Goal: Task Accomplishment & Management: Manage account settings

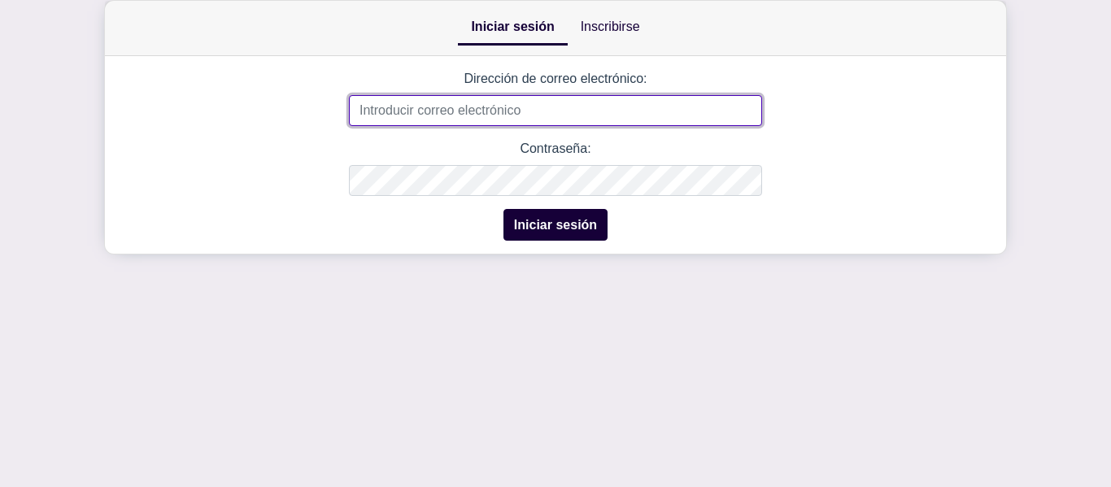
click at [554, 105] on input "Dirección de correo electrónico:" at bounding box center [555, 110] width 413 height 31
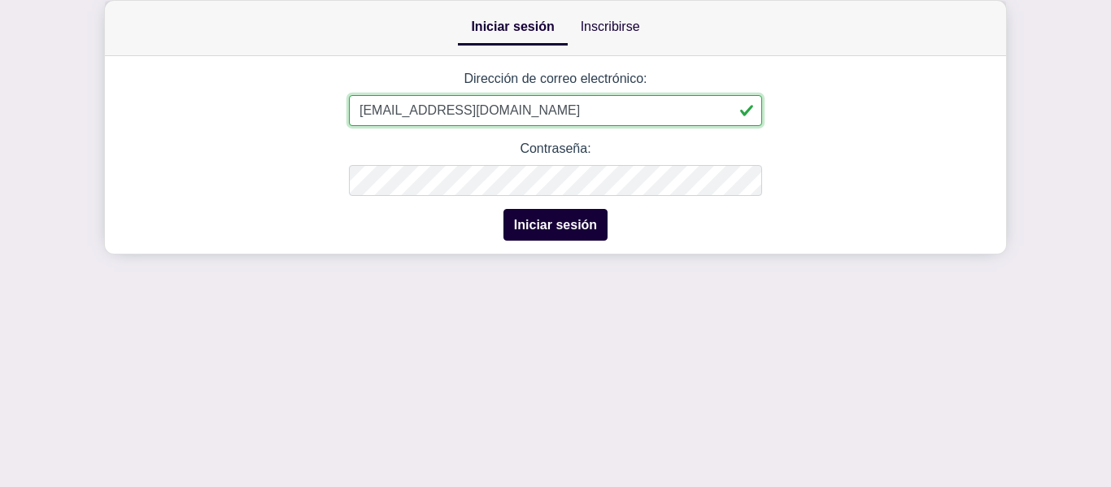
type input "[EMAIL_ADDRESS][DOMAIN_NAME]"
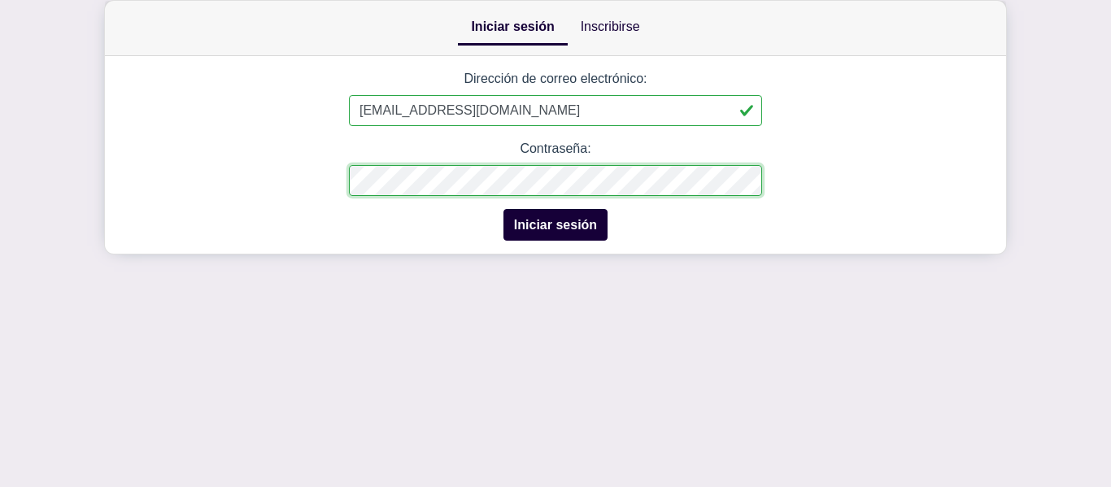
click at [503, 209] on button "Iniciar sesión" at bounding box center [555, 225] width 104 height 32
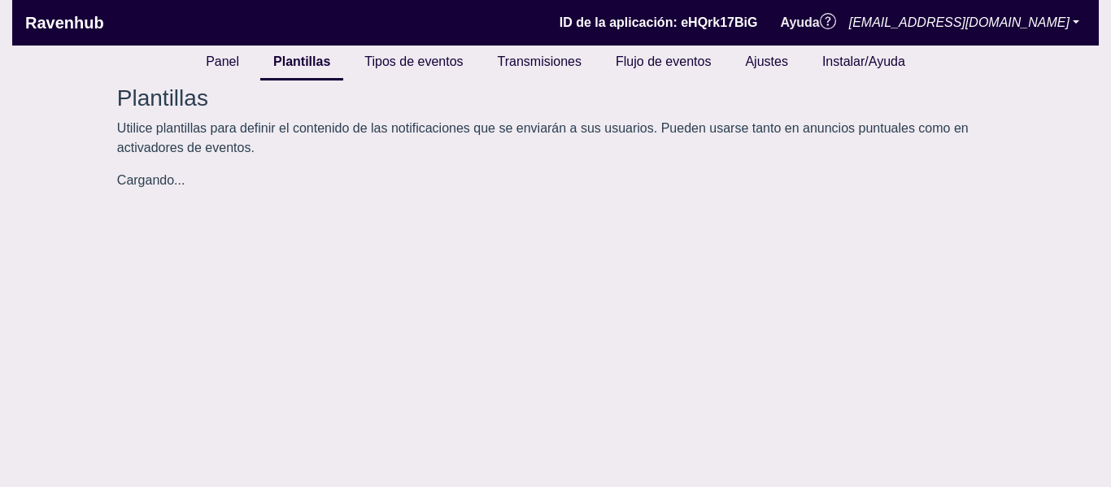
click at [76, 11] on link "Ravenhub" at bounding box center [64, 23] width 79 height 33
click at [76, 31] on font "Ravenhub" at bounding box center [64, 23] width 79 height 18
click at [79, 31] on font "Ravenhub" at bounding box center [64, 23] width 79 height 18
click at [197, 57] on ul "Panel Plantillas Tipos de eventos Transmisiones Flujo de eventos Ajustes Instal…" at bounding box center [555, 63] width 1086 height 35
click at [212, 66] on font "Panel" at bounding box center [222, 61] width 33 height 14
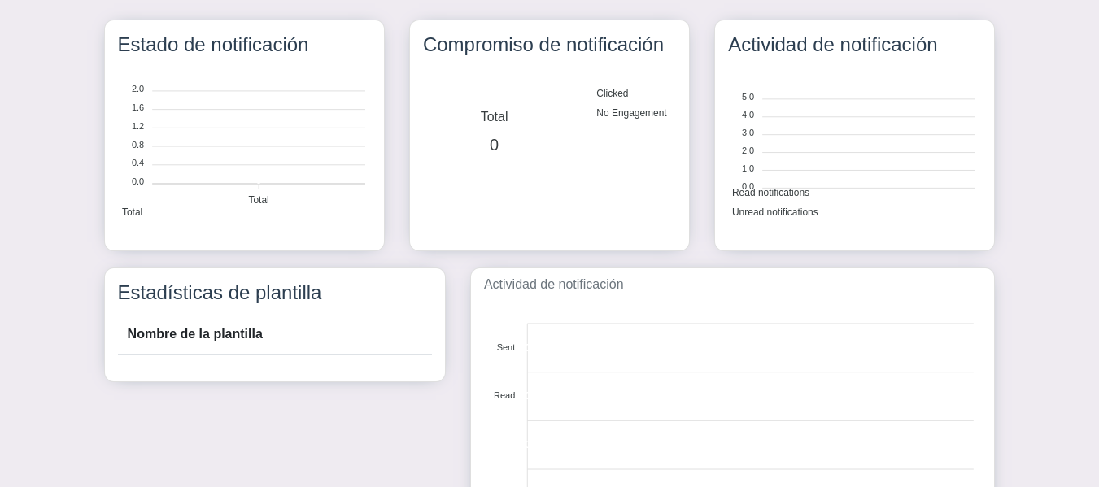
scroll to position [163, 0]
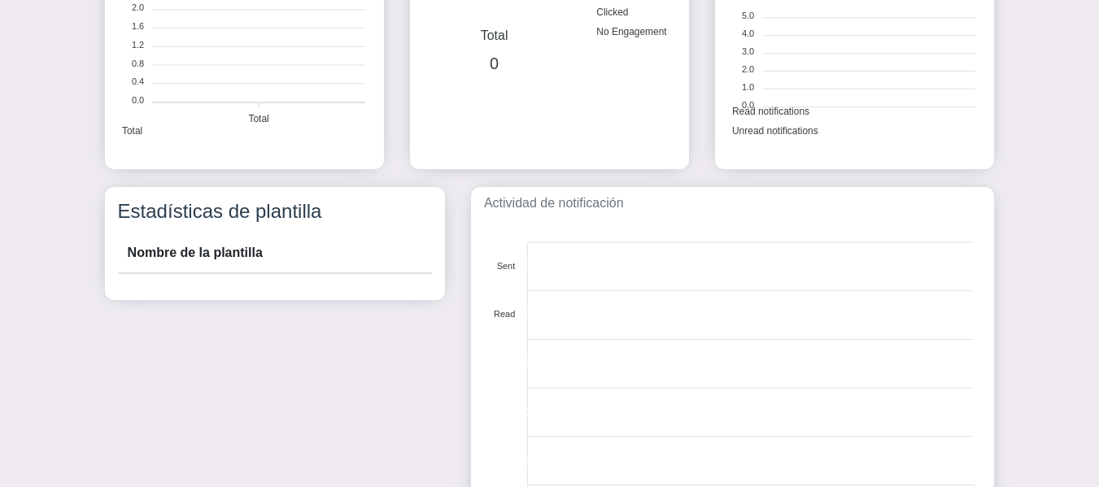
click at [272, 267] on th "Nombre de la plantilla" at bounding box center [275, 253] width 314 height 40
click at [269, 259] on th "Nombre de la plantilla" at bounding box center [275, 253] width 314 height 40
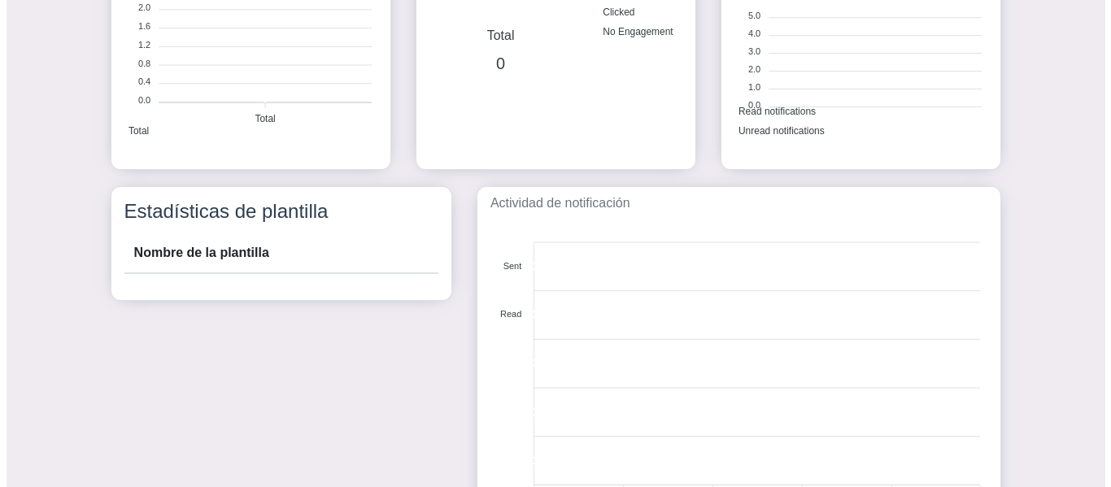
scroll to position [0, 0]
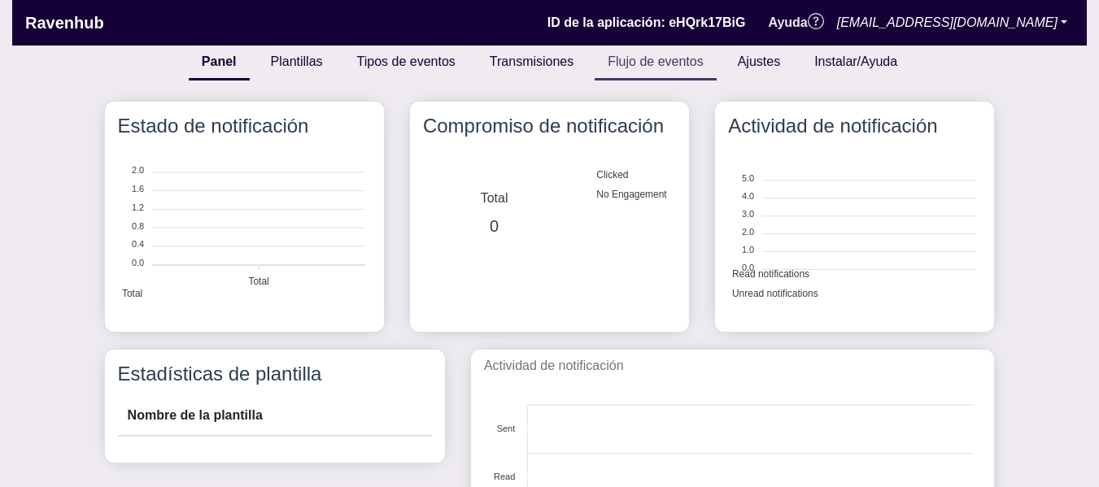
click at [639, 51] on link "Flujo de eventos" at bounding box center [654, 63] width 121 height 35
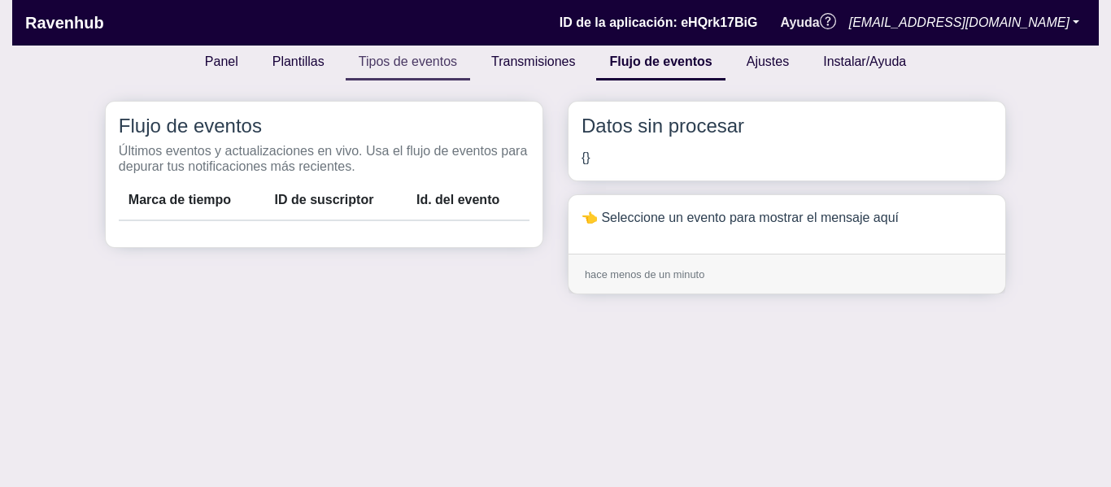
click at [408, 64] on font "Tipos de eventos" at bounding box center [408, 61] width 98 height 14
